Goal: Check status: Check status

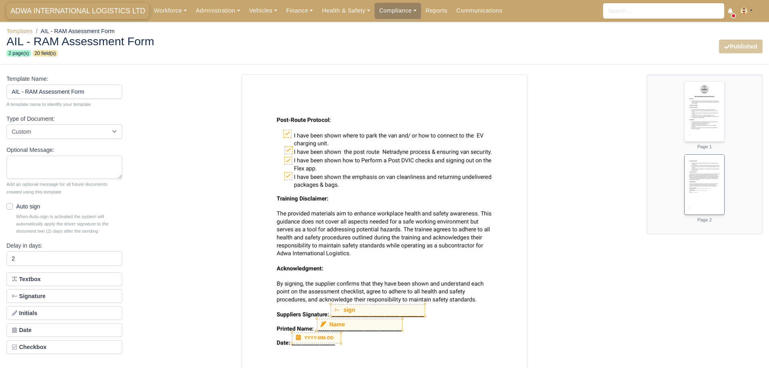
click at [51, 14] on span "ADWA INTERNATIONAL LOGISTICS LTD" at bounding box center [77, 11] width 143 height 16
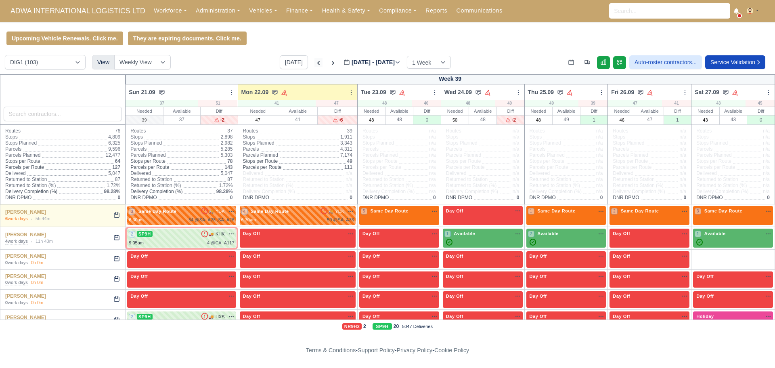
click at [315, 63] on icon at bounding box center [319, 63] width 8 height 8
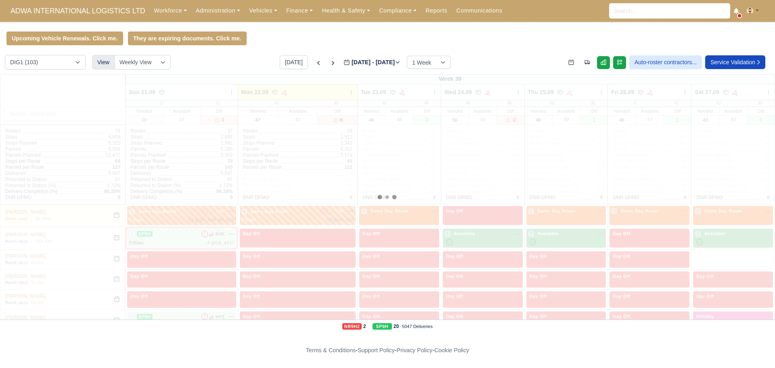
type input "[DATE]"
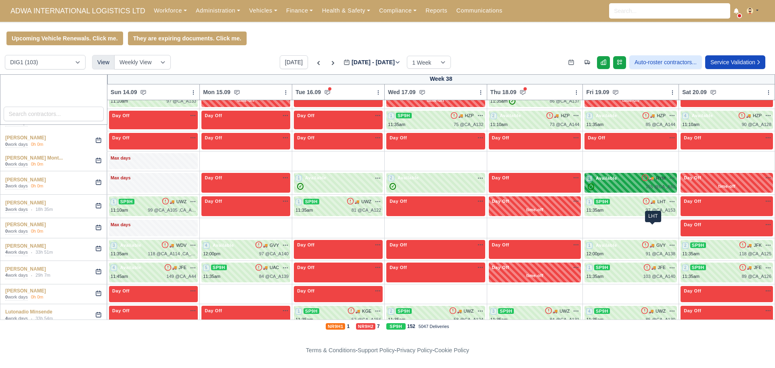
scroll to position [889, 0]
